Goal: Information Seeking & Learning: Learn about a topic

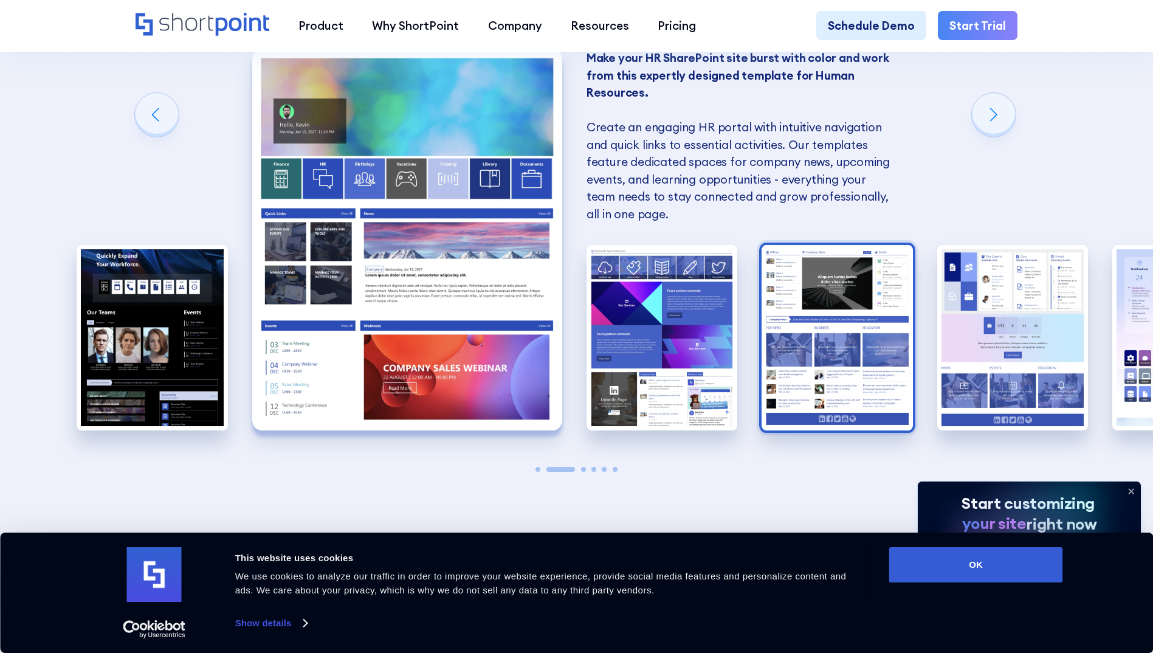
scroll to position [1215, 0]
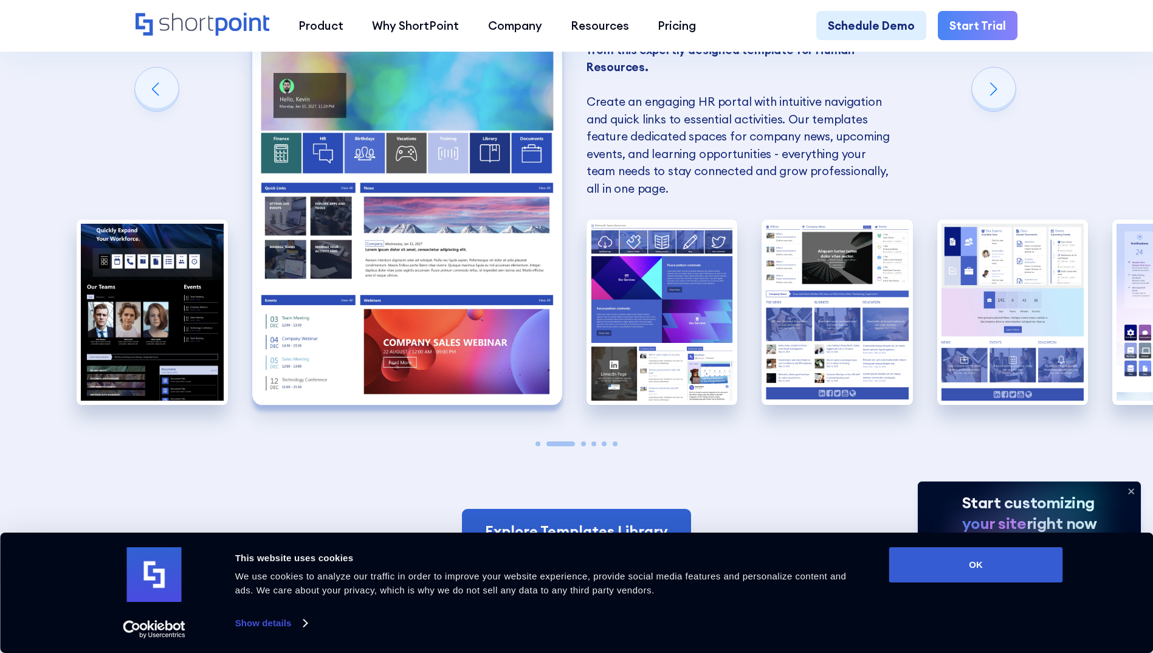
click at [1089, 197] on div "SharePoint Templates for Human Resources Here at ShortPoint, we've put our hear…" at bounding box center [576, 120] width 1153 height 927
click at [584, 446] on span "Go to slide 3" at bounding box center [583, 443] width 5 height 5
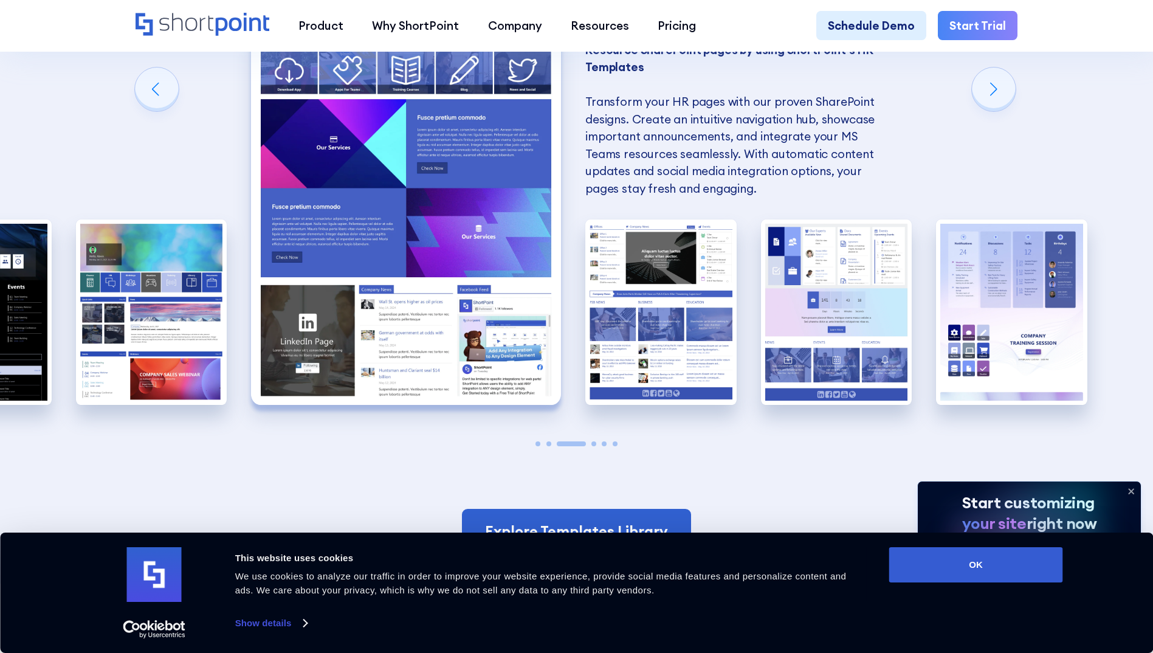
click at [590, 446] on div at bounding box center [576, 443] width 151 height 5
click at [595, 446] on span "Go to slide 4" at bounding box center [594, 443] width 5 height 5
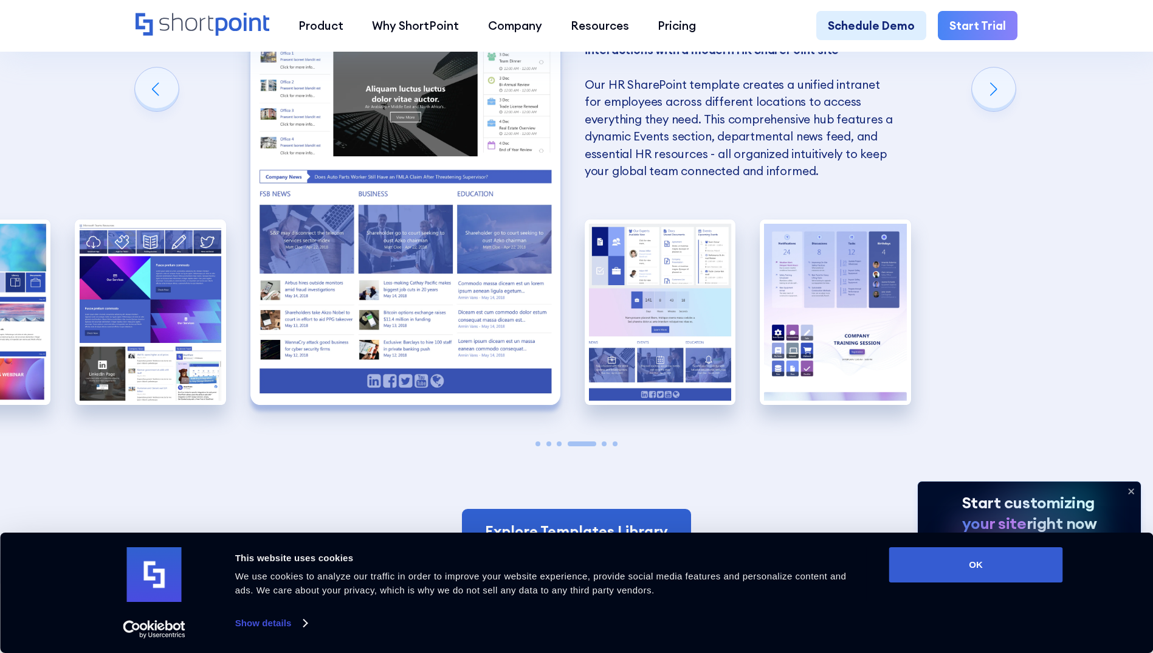
click at [603, 446] on span "Go to slide 5" at bounding box center [604, 443] width 5 height 5
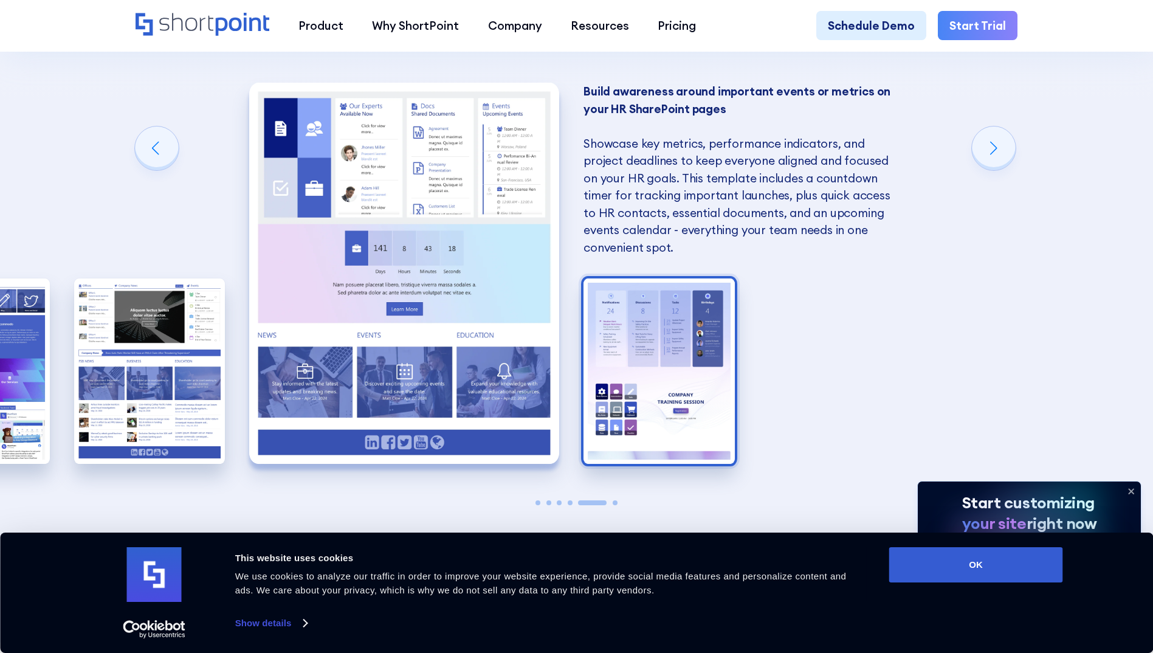
scroll to position [1155, 0]
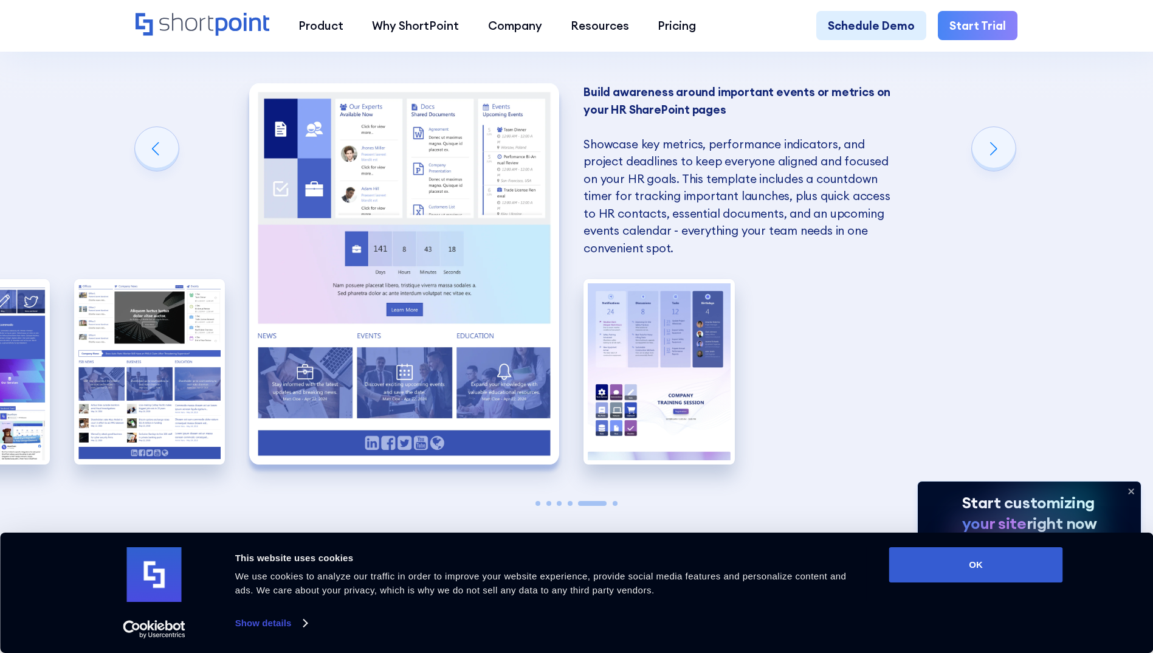
click at [614, 506] on span "Go to slide 6" at bounding box center [615, 503] width 5 height 5
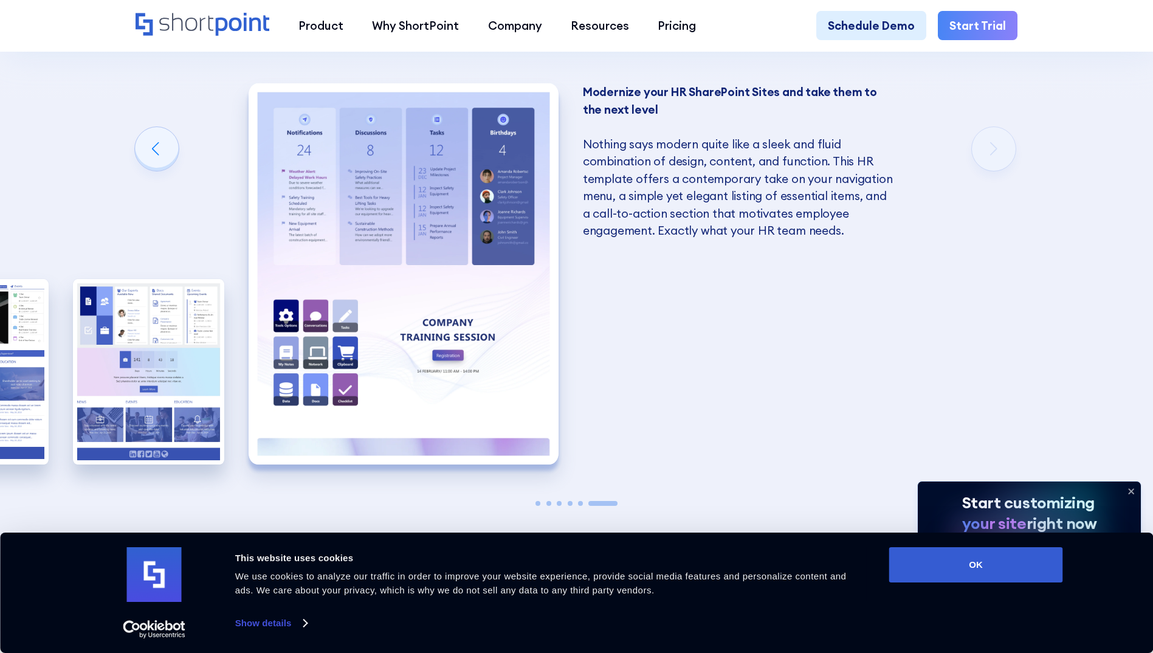
click at [559, 506] on span "Go to slide 3" at bounding box center [559, 503] width 5 height 5
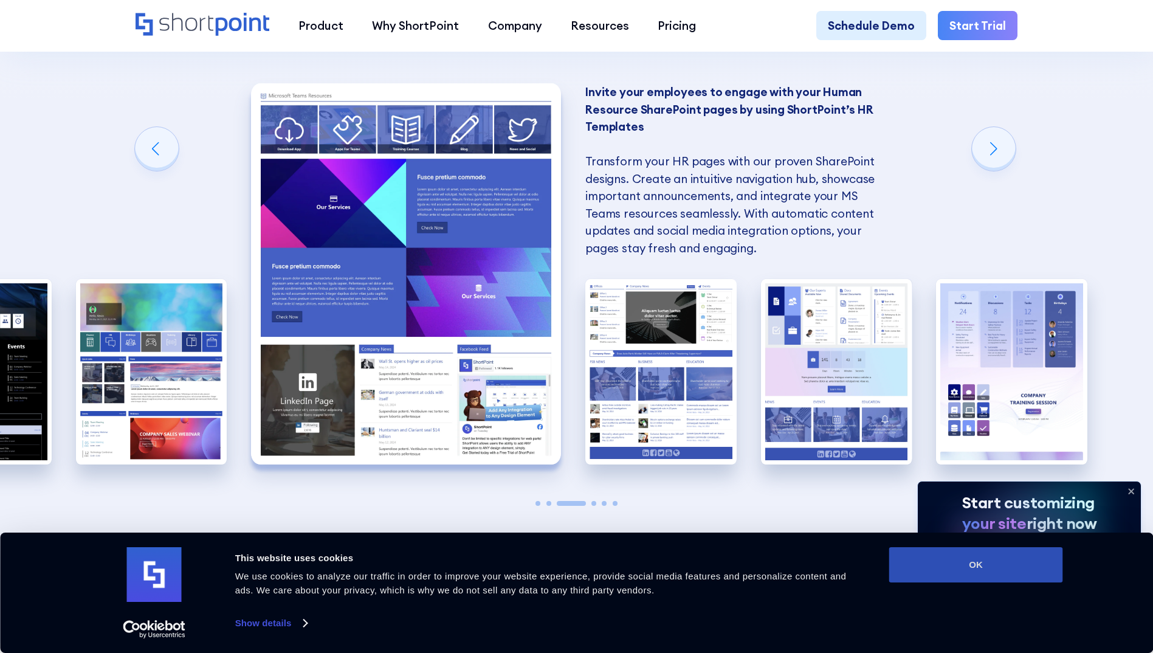
click at [969, 559] on button "OK" at bounding box center [977, 564] width 174 height 35
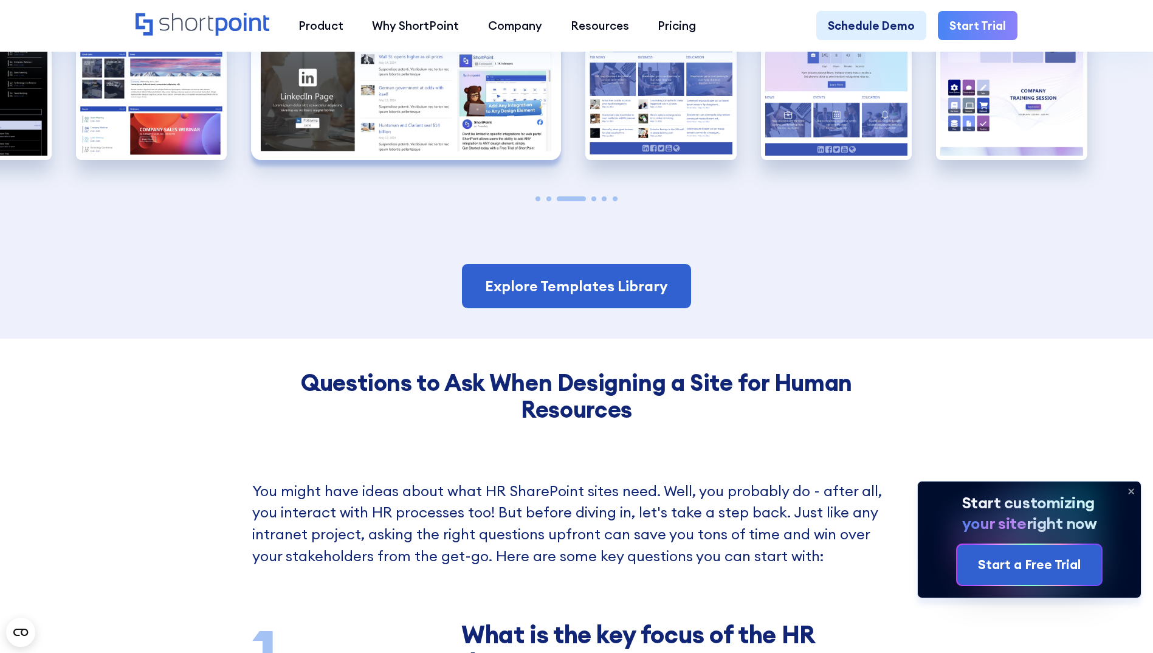
scroll to position [1459, 0]
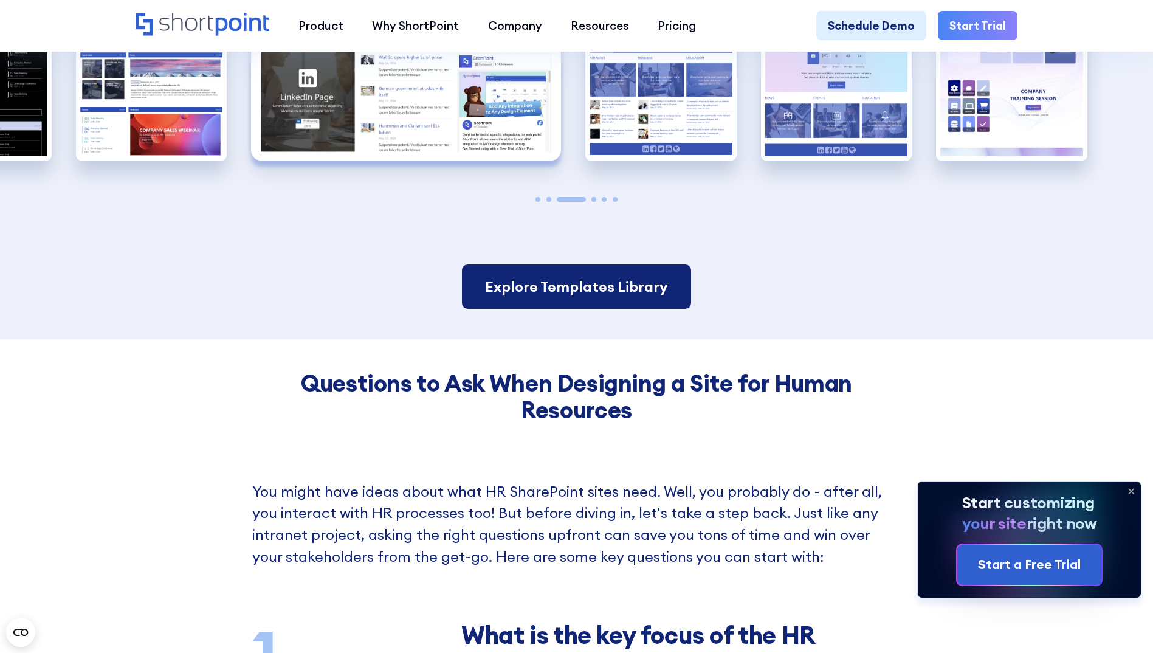
click at [621, 299] on link "Explore Templates Library" at bounding box center [576, 287] width 229 height 45
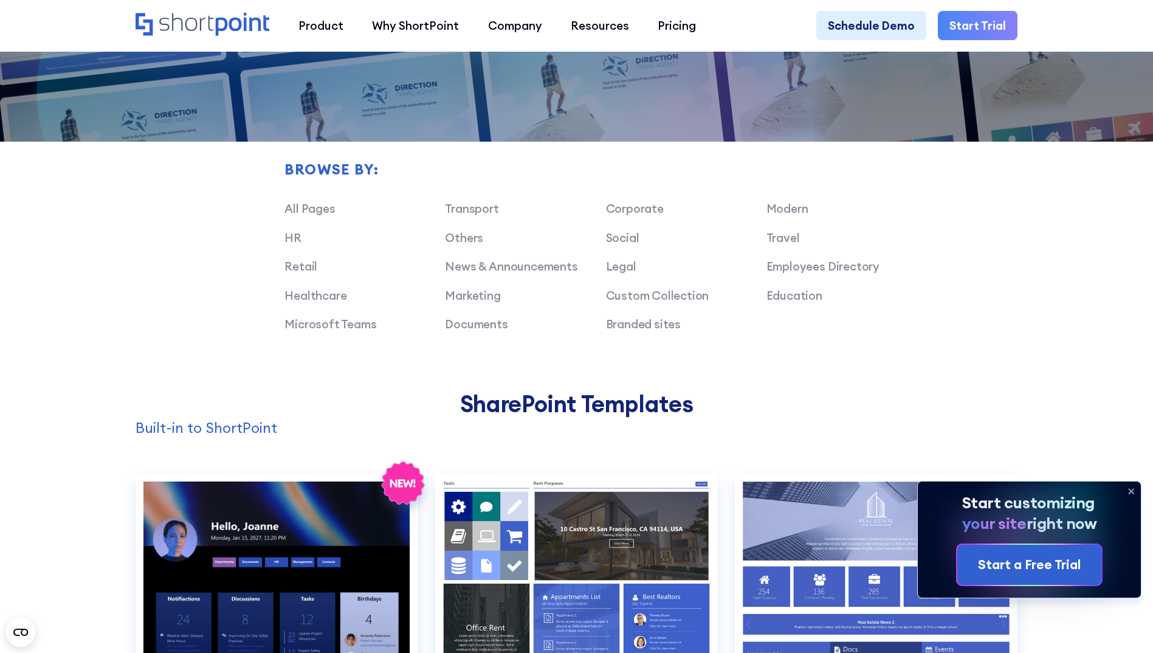
scroll to position [911, 0]
click at [295, 244] on link "HR" at bounding box center [293, 237] width 17 height 15
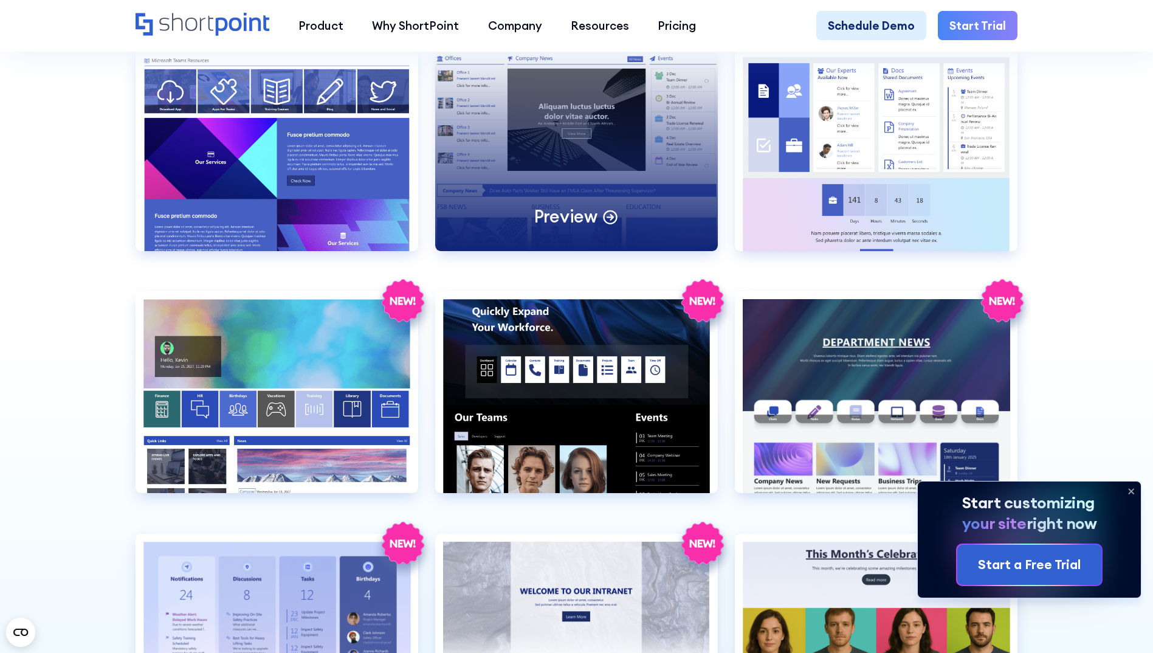
scroll to position [1335, 0]
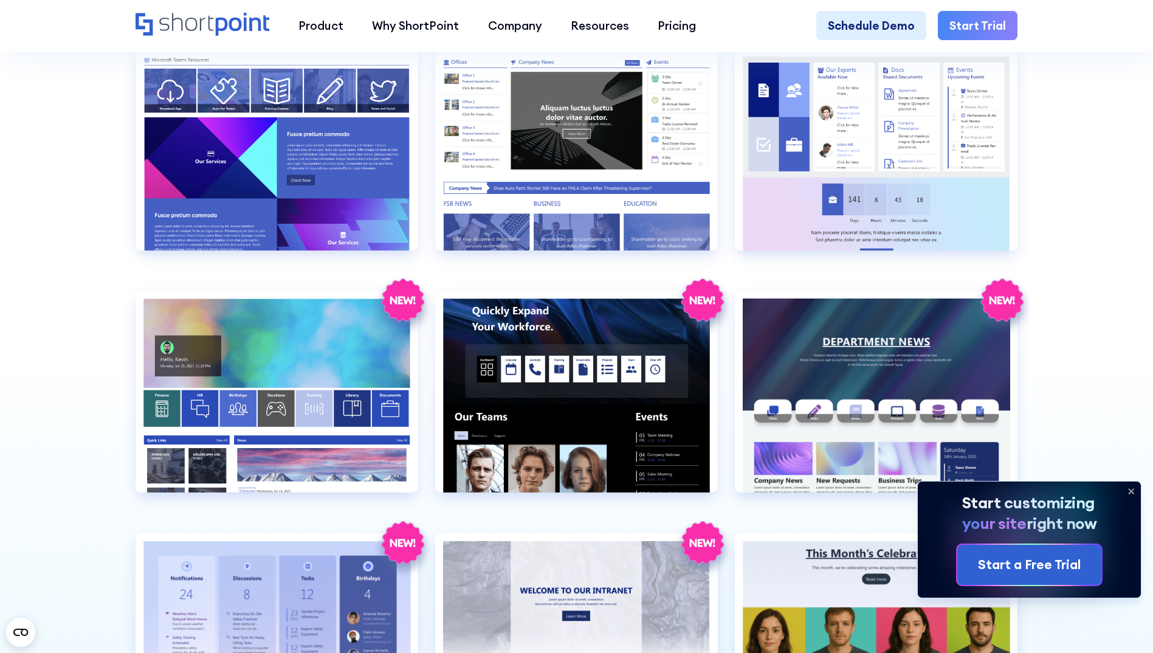
click at [1132, 492] on icon at bounding box center [1131, 491] width 19 height 19
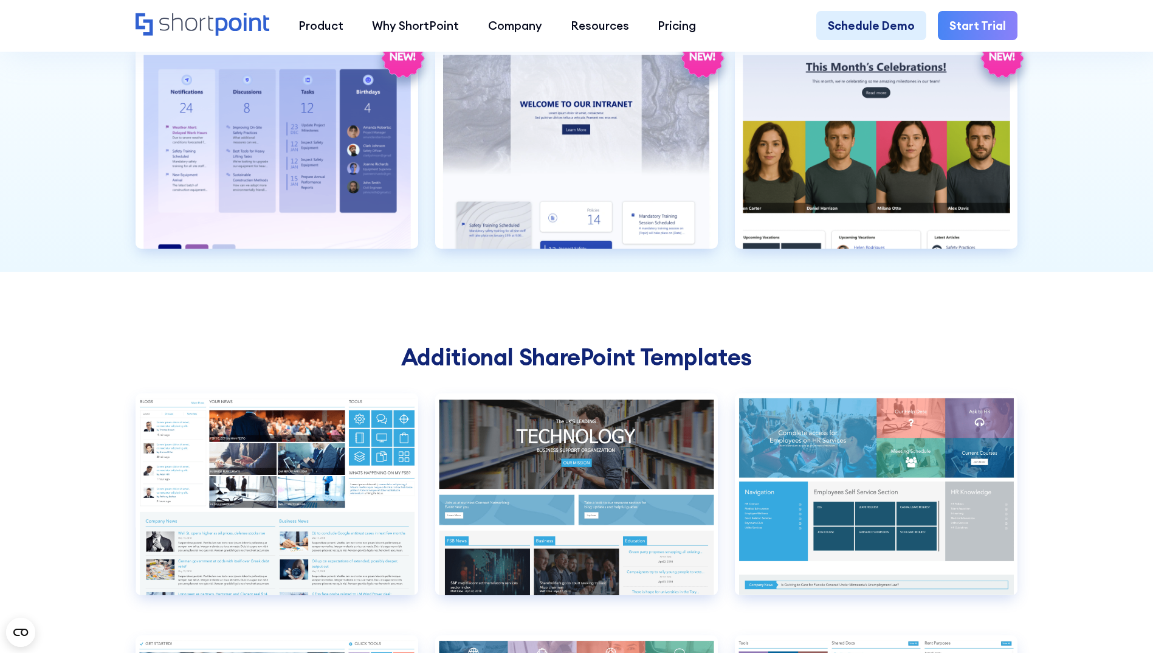
scroll to position [1821, 0]
